Goal: Obtain resource: Download file/media

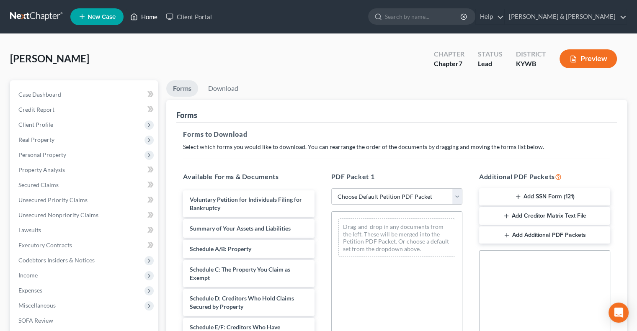
click at [154, 18] on link "Home" at bounding box center [144, 16] width 36 height 15
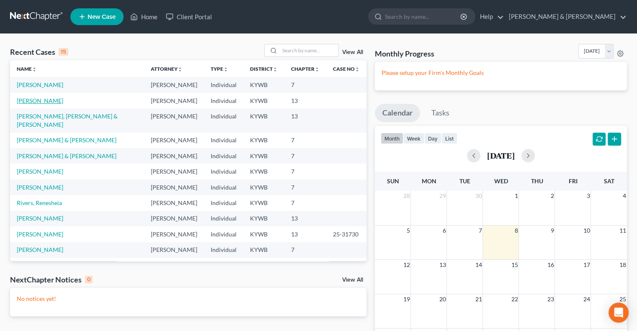
click at [38, 100] on link "[PERSON_NAME]" at bounding box center [40, 100] width 46 height 7
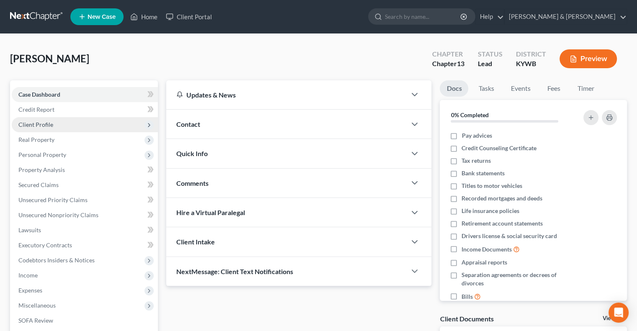
click at [42, 127] on span "Client Profile" at bounding box center [35, 124] width 35 height 7
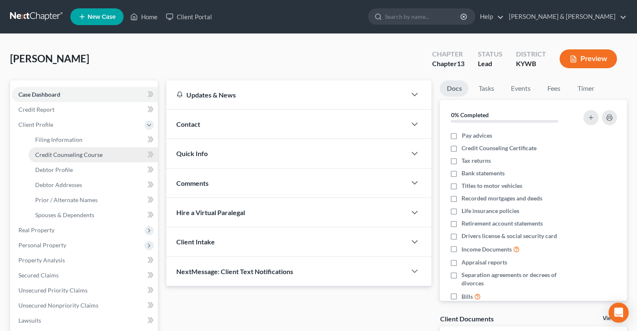
click at [69, 154] on span "Credit Counseling Course" at bounding box center [68, 154] width 67 height 7
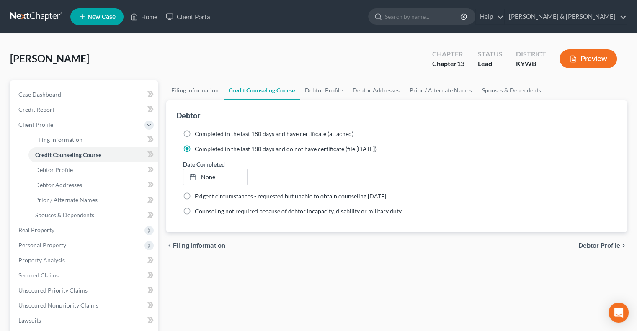
click at [195, 132] on label "Completed in the last 180 days and have certificate (attached)" at bounding box center [274, 134] width 159 height 8
click at [198, 132] on input "Completed in the last 180 days and have certificate (attached)" at bounding box center [200, 132] width 5 height 5
radio input "true"
radio input "false"
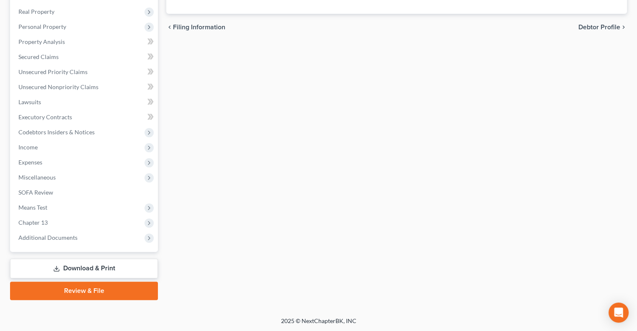
click at [92, 268] on link "Download & Print" at bounding box center [84, 269] width 148 height 20
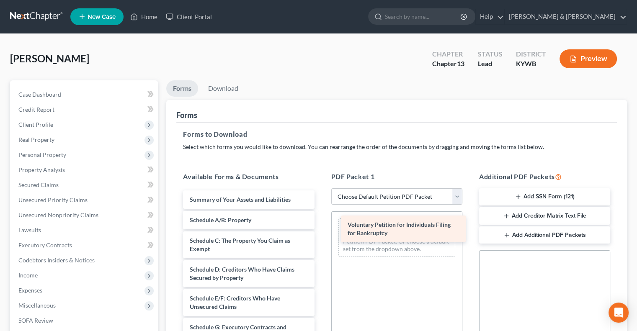
drag, startPoint x: 200, startPoint y: 199, endPoint x: 358, endPoint y: 225, distance: 160.1
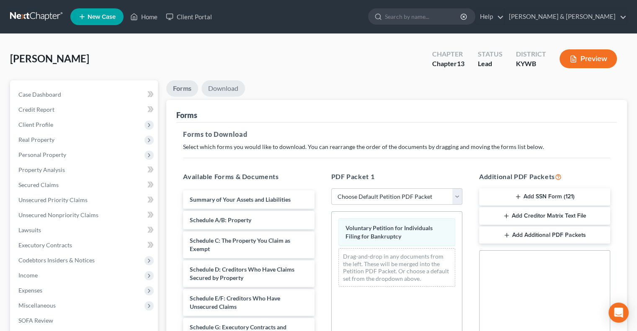
click at [220, 87] on link "Download" at bounding box center [223, 88] width 44 height 16
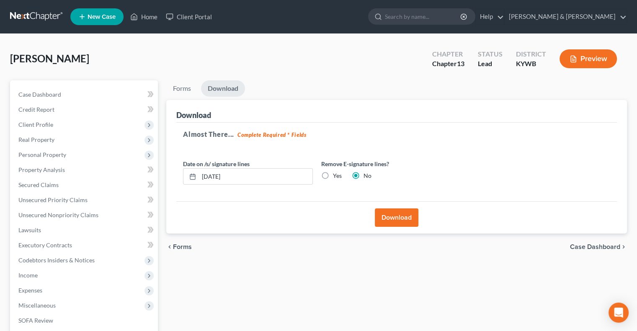
click at [333, 175] on label "Yes" at bounding box center [337, 176] width 9 height 8
click at [336, 175] on input "Yes" at bounding box center [338, 174] width 5 height 5
radio input "true"
radio input "false"
drag, startPoint x: 273, startPoint y: 180, endPoint x: 203, endPoint y: 185, distance: 70.1
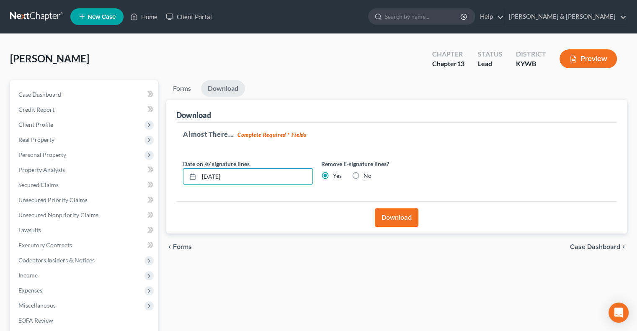
click at [202, 185] on div "Date on /s/ signature lines [DATE] Remove E-signature lines? Yes No" at bounding box center [317, 176] width 276 height 32
click at [398, 219] on button "Download" at bounding box center [397, 218] width 44 height 18
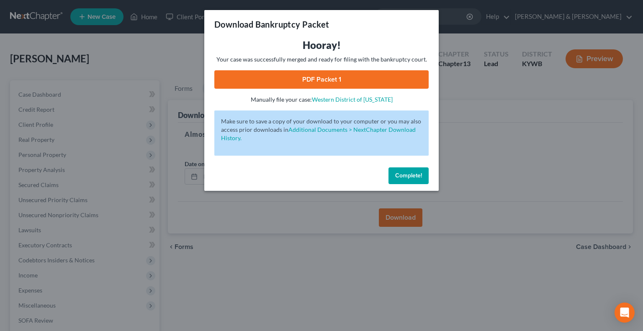
click at [335, 78] on link "PDF Packet 1" at bounding box center [321, 79] width 214 height 18
click at [403, 177] on span "Complete!" at bounding box center [408, 175] width 27 height 7
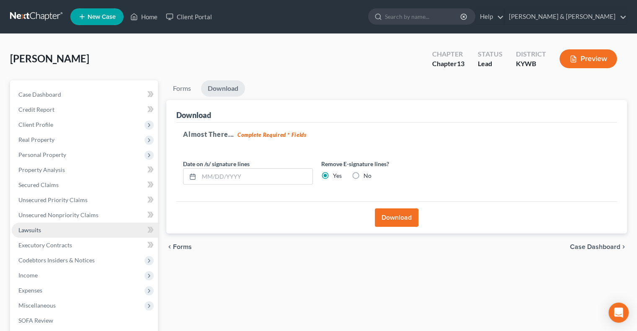
click at [37, 232] on span "Lawsuits" at bounding box center [29, 230] width 23 height 7
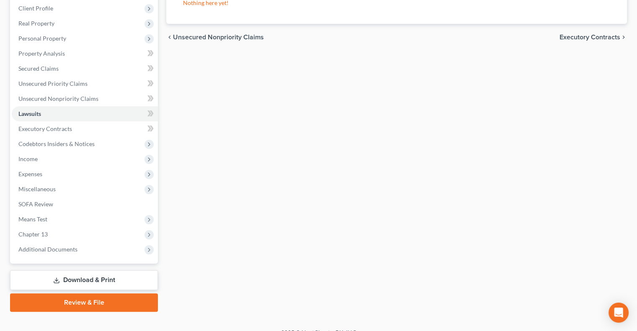
scroll to position [128, 0]
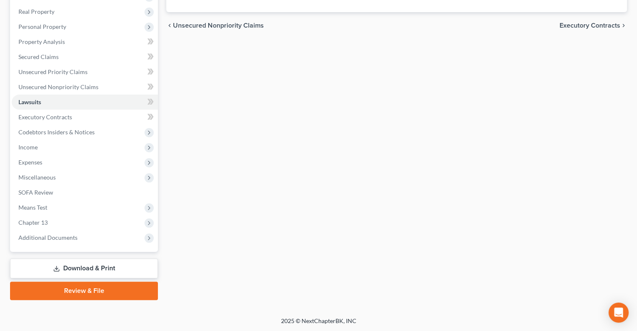
click at [129, 271] on link "Download & Print" at bounding box center [84, 269] width 148 height 20
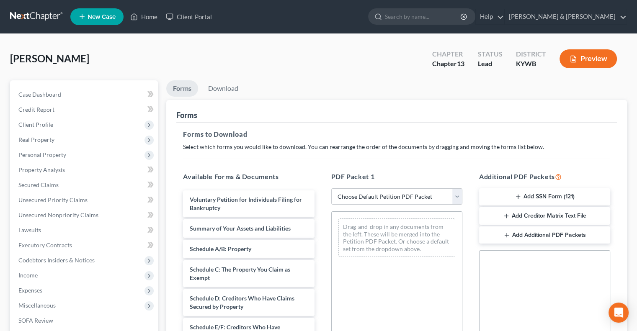
click at [507, 216] on icon "button" at bounding box center [506, 216] width 7 height 7
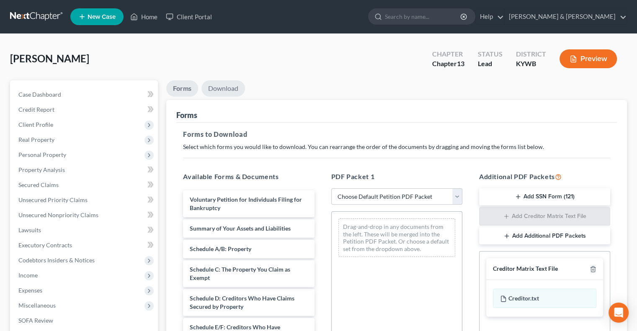
click at [231, 91] on link "Download" at bounding box center [223, 88] width 44 height 16
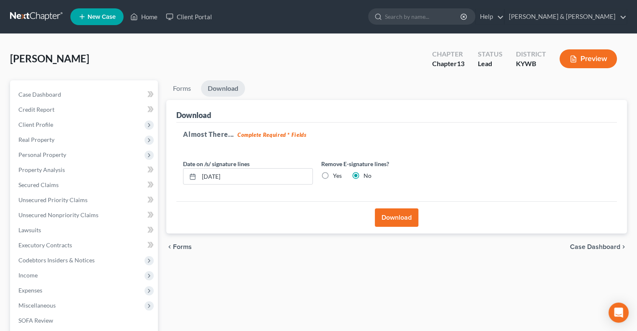
click at [333, 175] on label "Yes" at bounding box center [337, 176] width 9 height 8
click at [336, 175] on input "Yes" at bounding box center [338, 174] width 5 height 5
radio input "true"
radio input "false"
drag, startPoint x: 278, startPoint y: 176, endPoint x: 200, endPoint y: 178, distance: 78.0
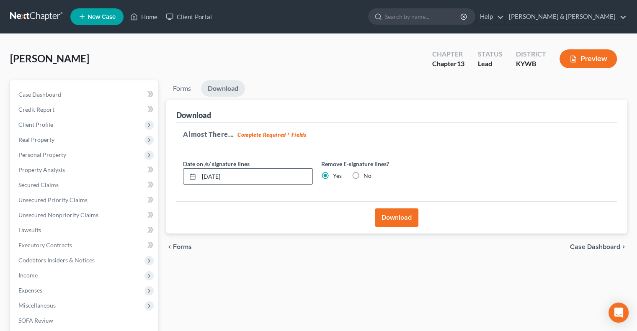
click at [200, 178] on input "[DATE]" at bounding box center [256, 177] width 114 height 16
click at [393, 215] on button "Download" at bounding box center [397, 218] width 44 height 18
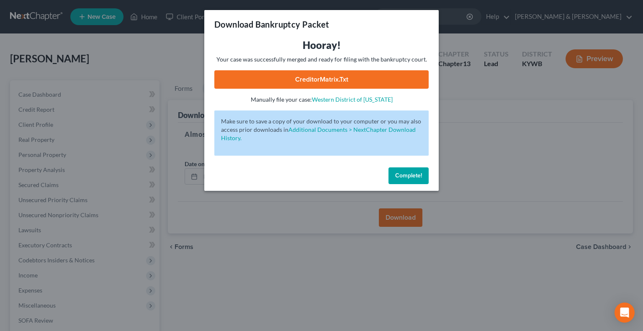
click at [335, 77] on link "CreditorMatrix.txt" at bounding box center [321, 79] width 214 height 18
click at [405, 173] on span "Complete!" at bounding box center [408, 175] width 27 height 7
